Goal: Navigation & Orientation: Understand site structure

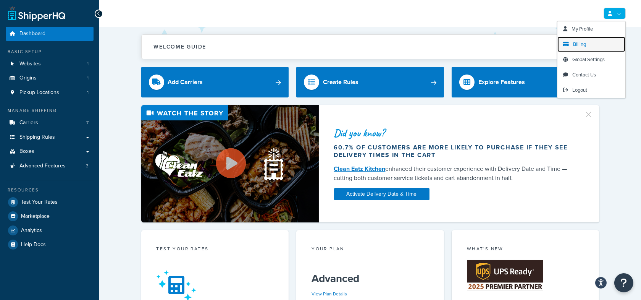
click at [586, 42] on link "Billing" at bounding box center [591, 44] width 68 height 15
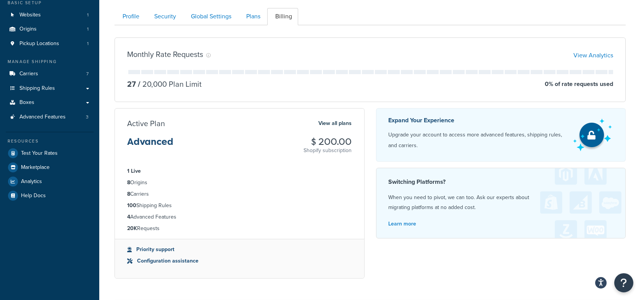
scroll to position [50, 0]
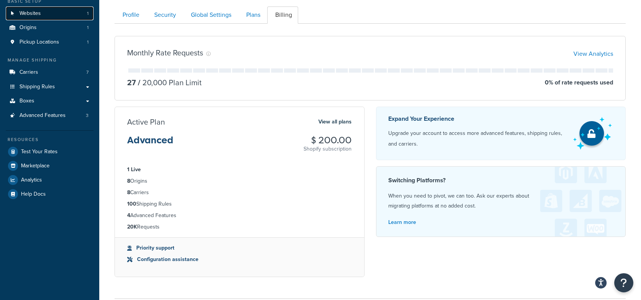
click at [48, 18] on link "Websites 1" at bounding box center [50, 13] width 88 height 14
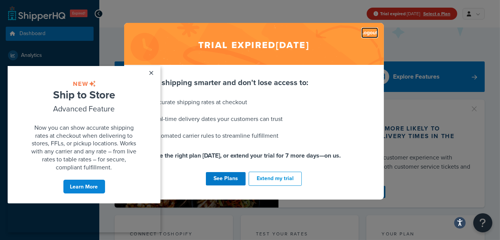
click at [370, 32] on link "Logout" at bounding box center [369, 32] width 17 height 11
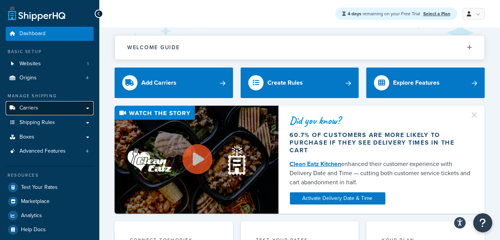
click at [70, 109] on link "Carriers" at bounding box center [50, 108] width 88 height 14
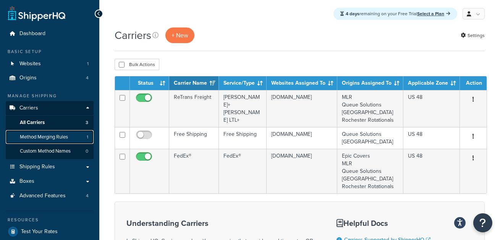
click at [73, 134] on link "Method Merging Rules 1" at bounding box center [50, 137] width 88 height 14
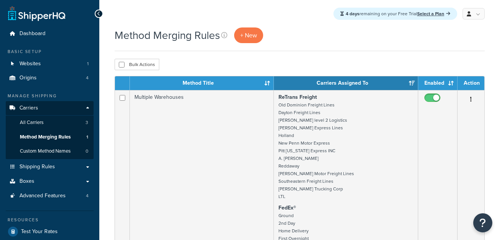
click at [62, 168] on link "Shipping Rules" at bounding box center [50, 167] width 88 height 14
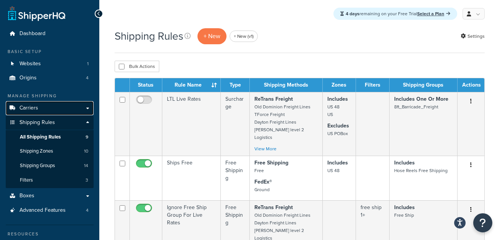
click at [55, 114] on link "Carriers" at bounding box center [50, 108] width 88 height 14
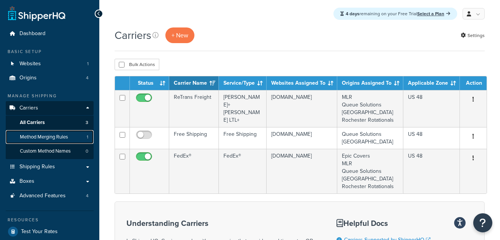
click at [67, 137] on span "Method Merging Rules" at bounding box center [44, 137] width 48 height 6
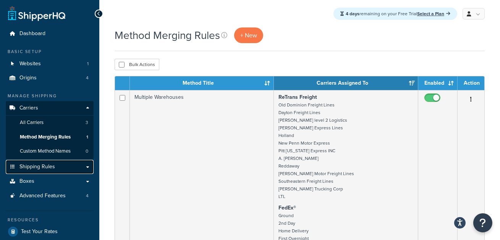
click at [52, 166] on span "Shipping Rules" at bounding box center [37, 167] width 36 height 6
